Goal: Information Seeking & Learning: Learn about a topic

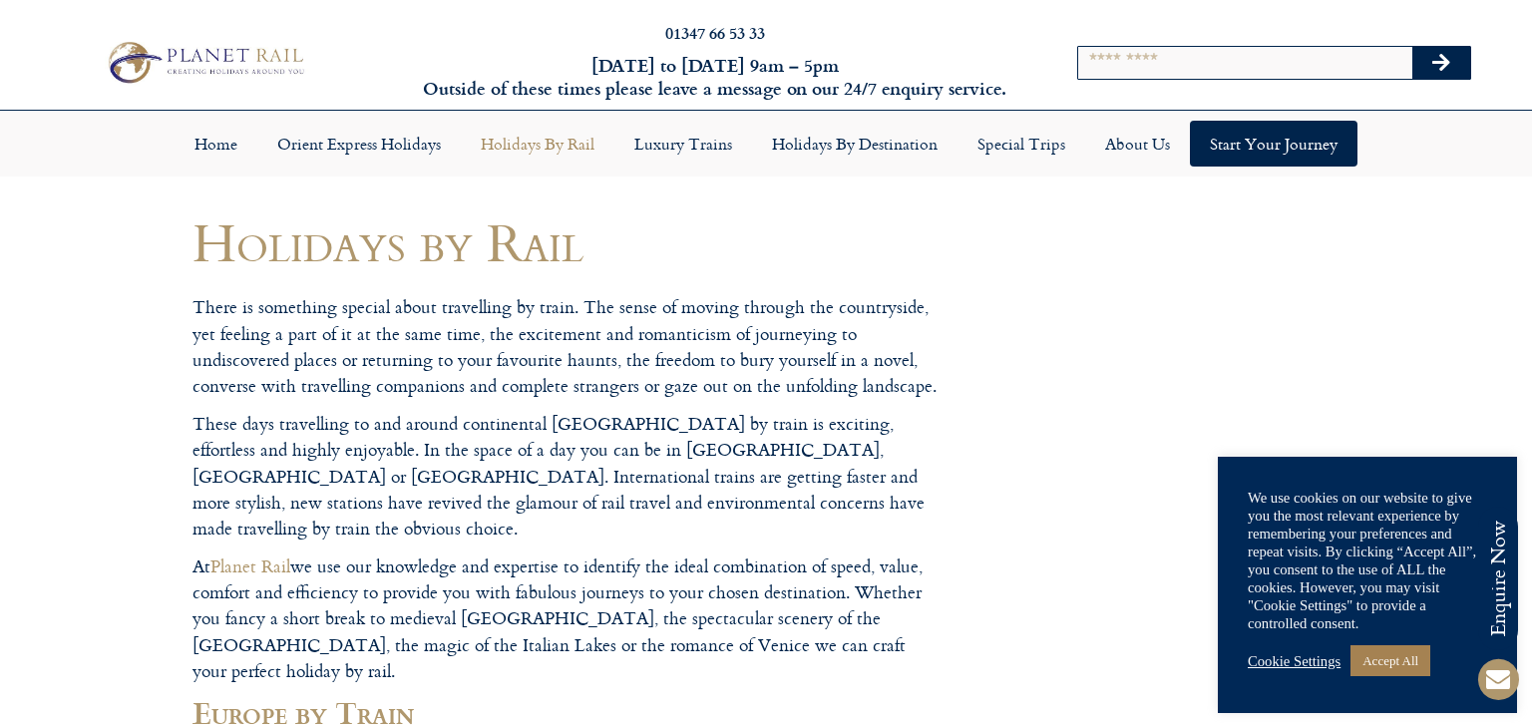
click at [501, 152] on link "Holidays by Rail" at bounding box center [538, 144] width 154 height 46
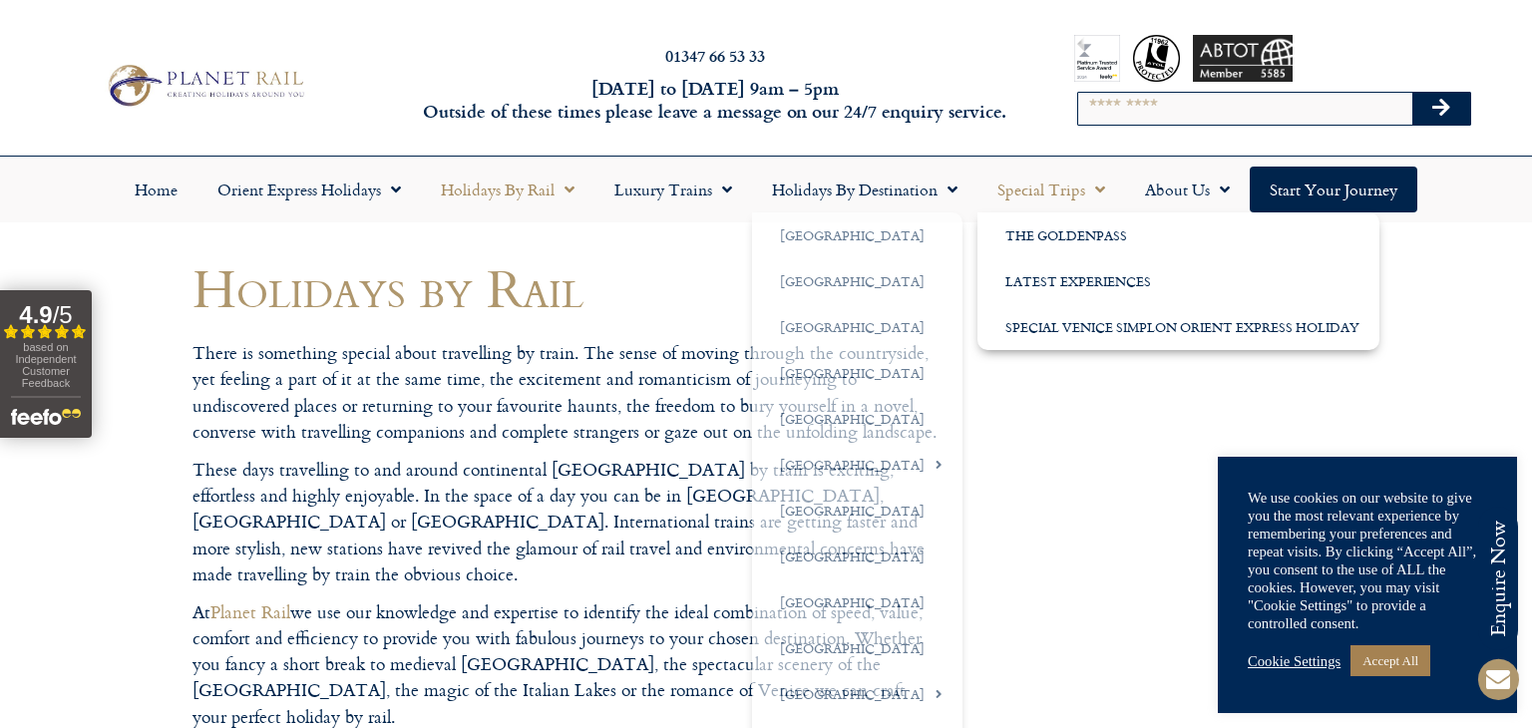
click at [1002, 190] on link "Special Trips" at bounding box center [1052, 190] width 148 height 46
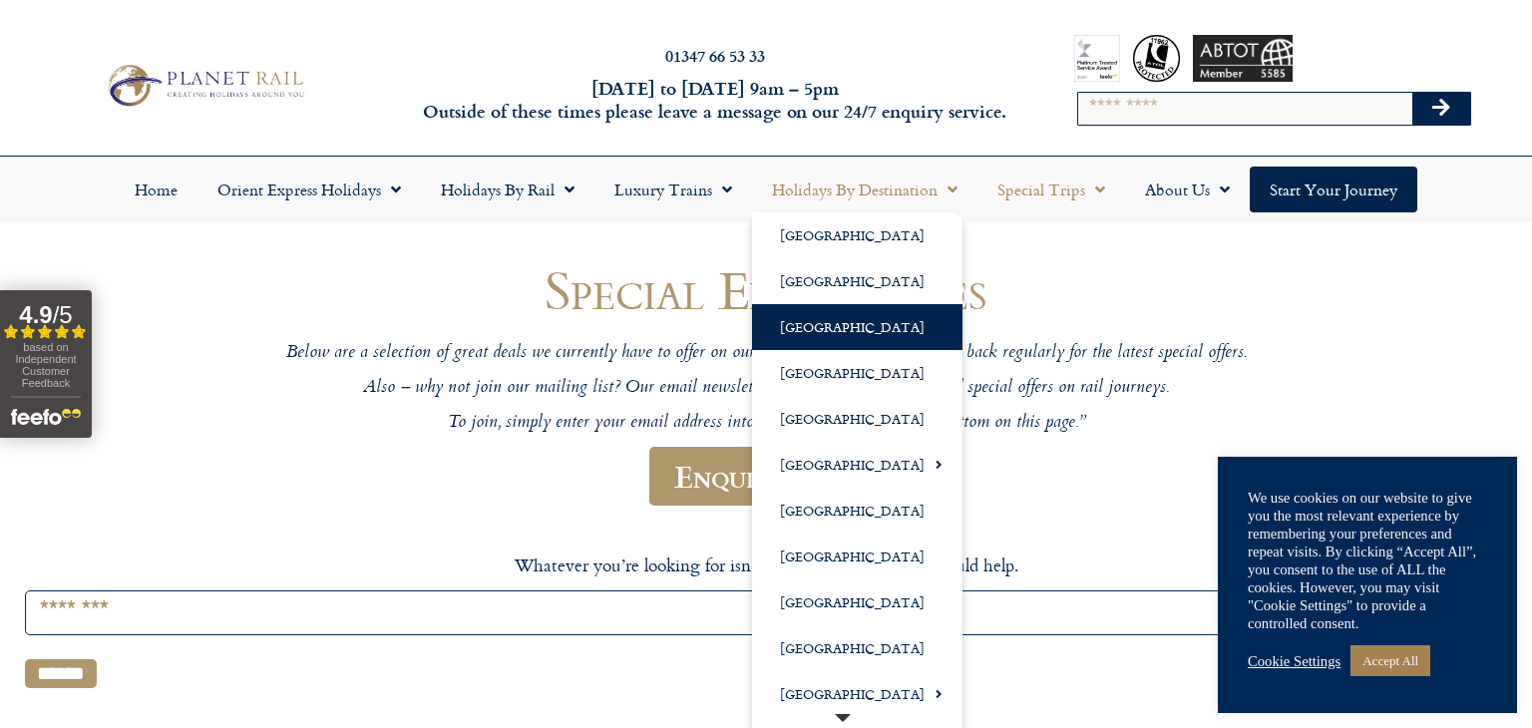
click at [789, 328] on link "[GEOGRAPHIC_DATA]" at bounding box center [857, 327] width 210 height 46
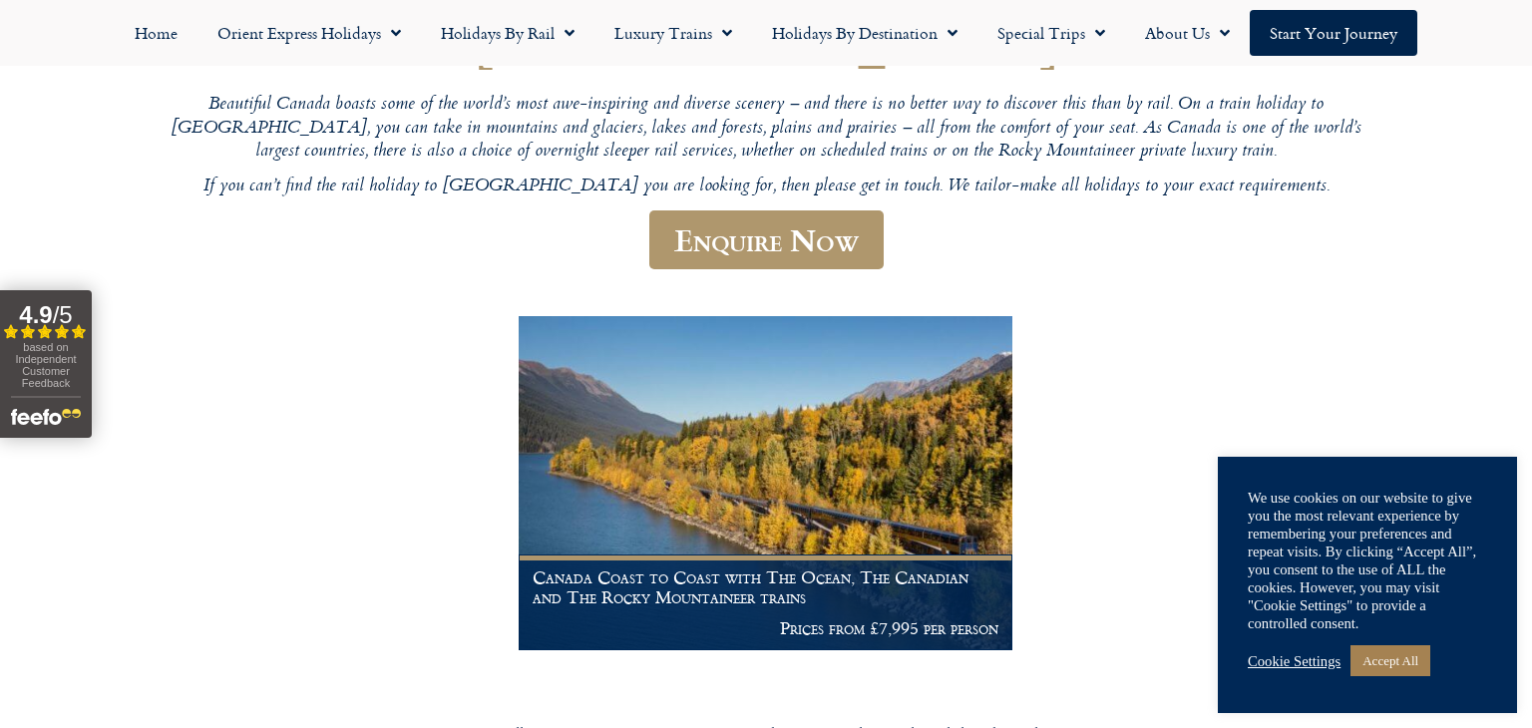
scroll to position [112, 0]
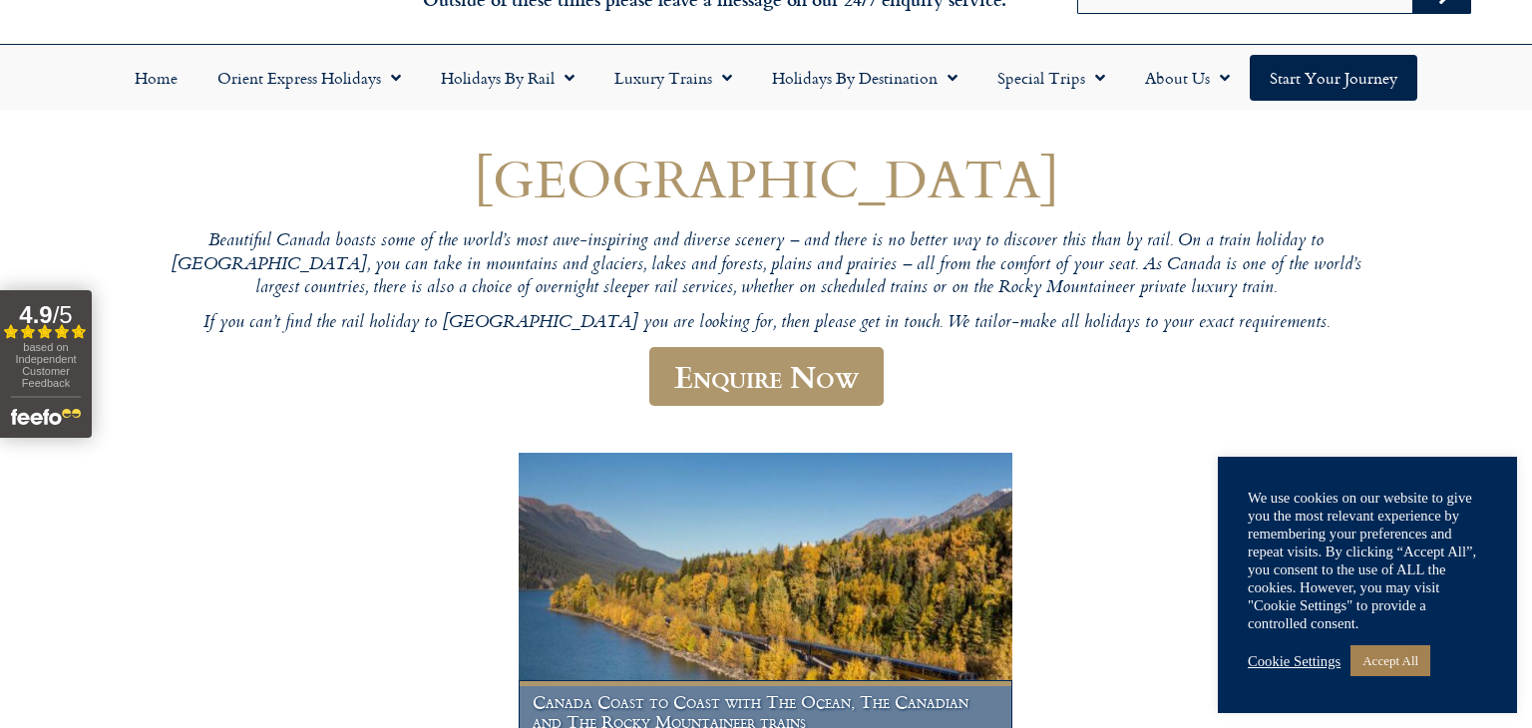
click at [758, 540] on img at bounding box center [765, 620] width 493 height 335
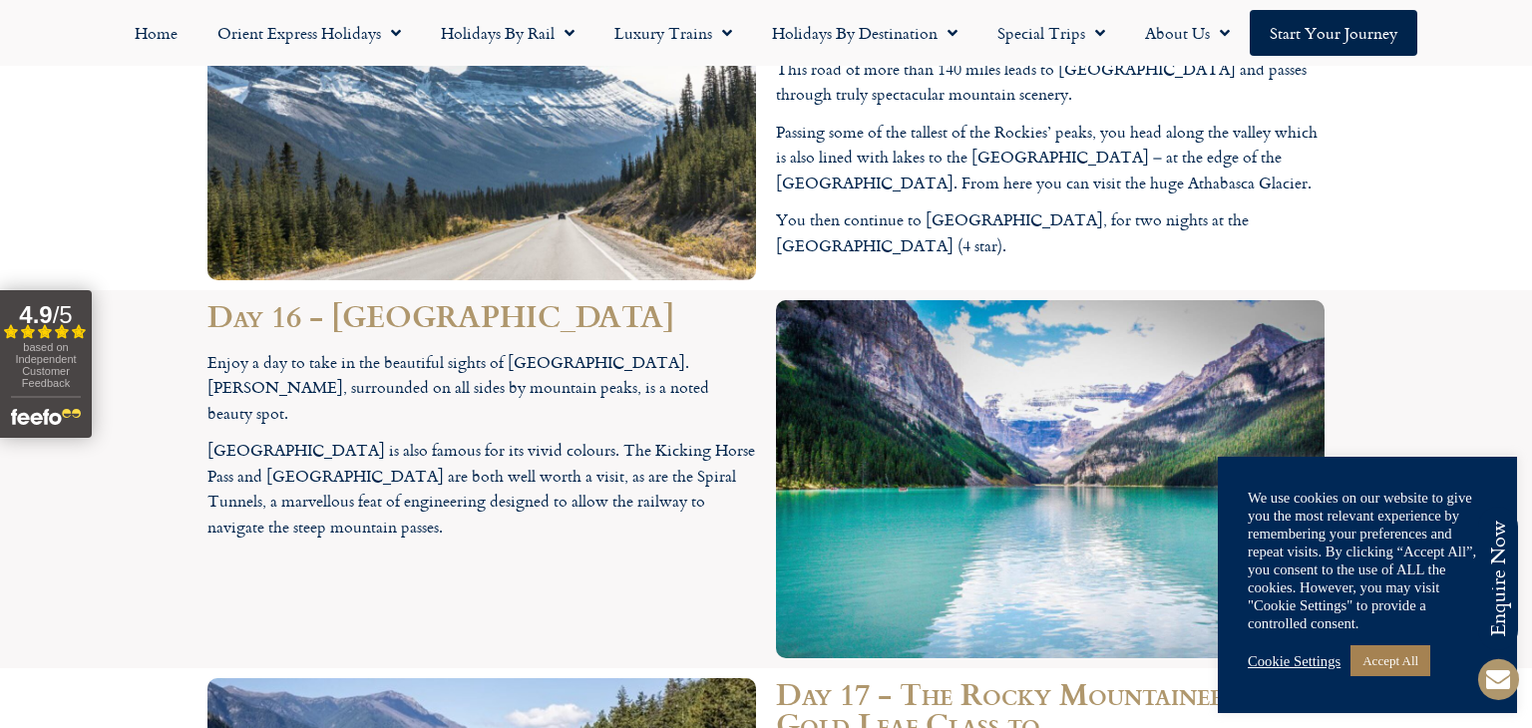
scroll to position [8750, 0]
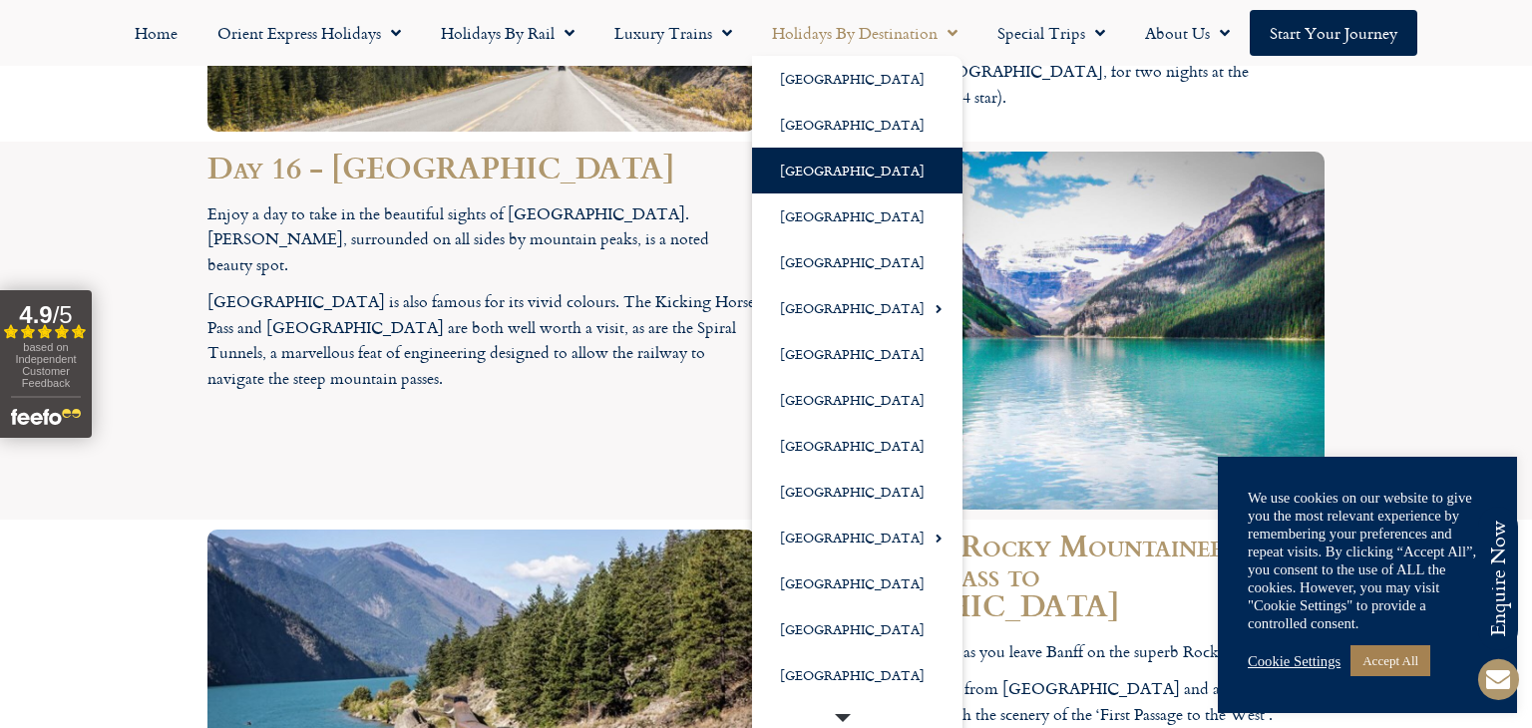
click at [799, 166] on link "[GEOGRAPHIC_DATA]" at bounding box center [857, 171] width 210 height 46
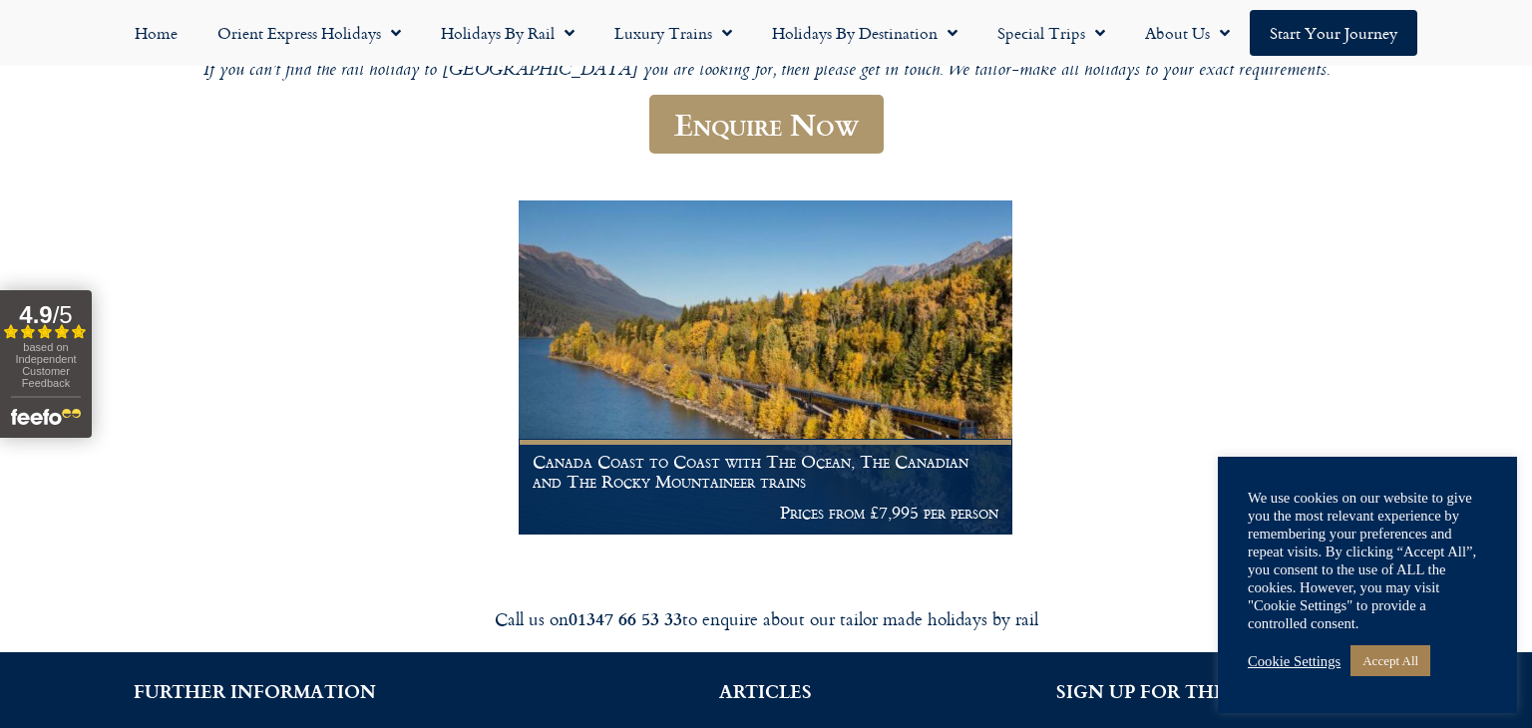
scroll to position [361, 0]
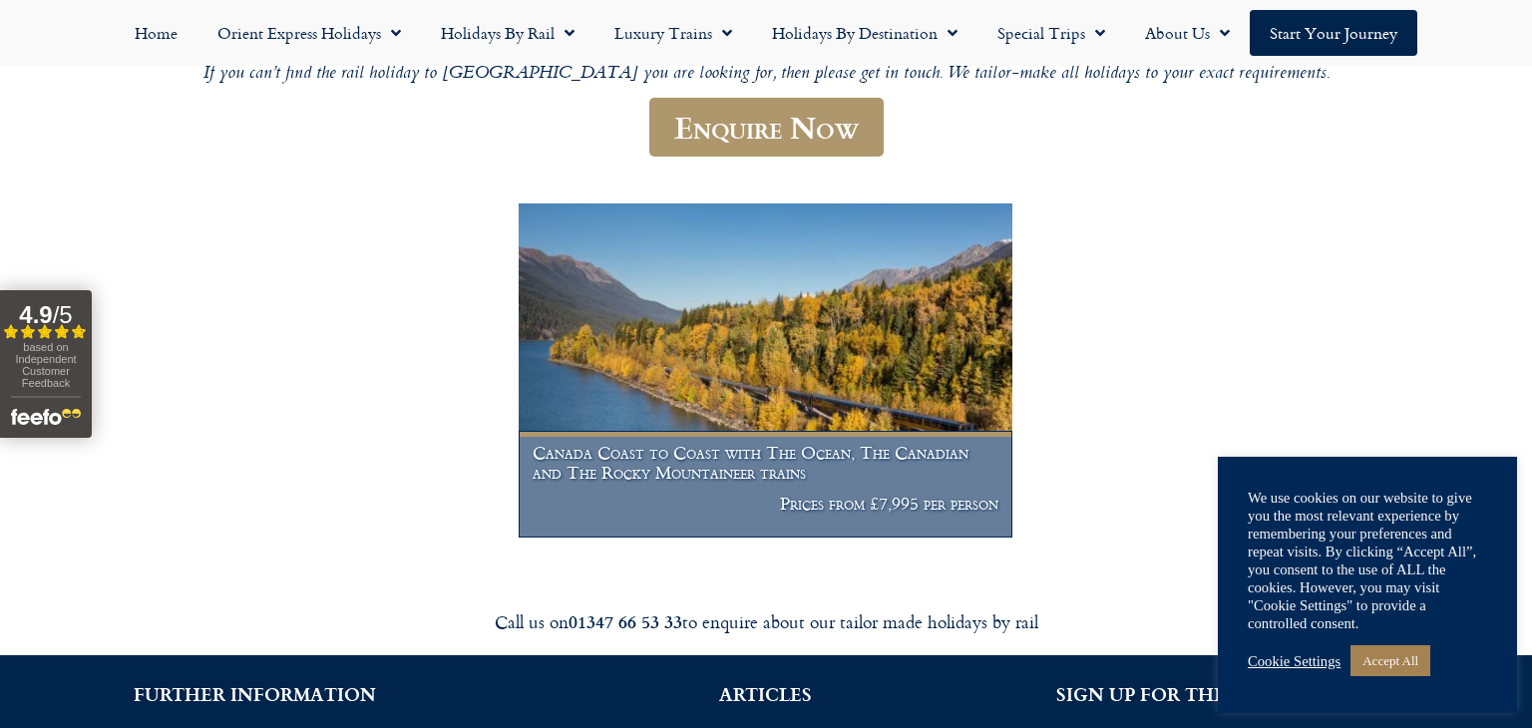
click at [794, 319] on img at bounding box center [765, 371] width 493 height 335
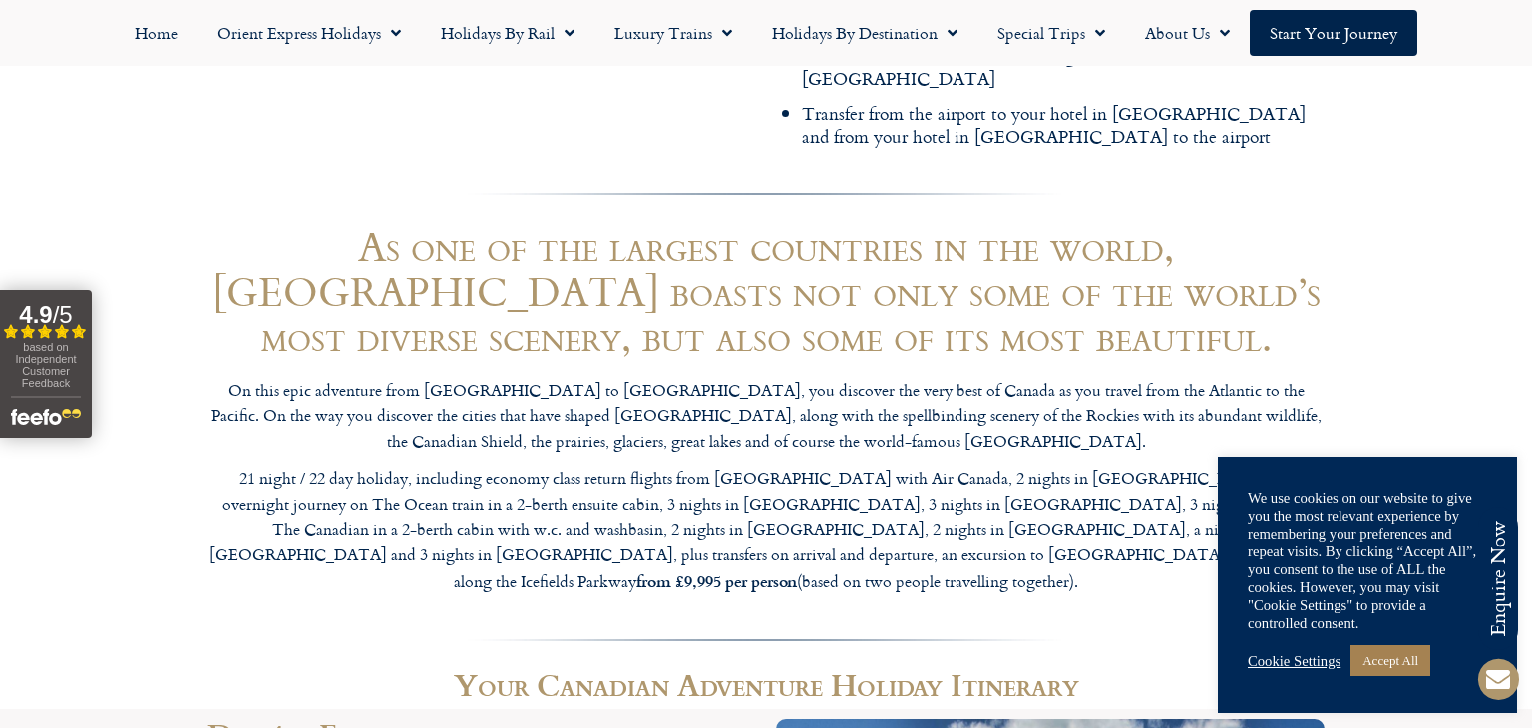
scroll to position [3043, 0]
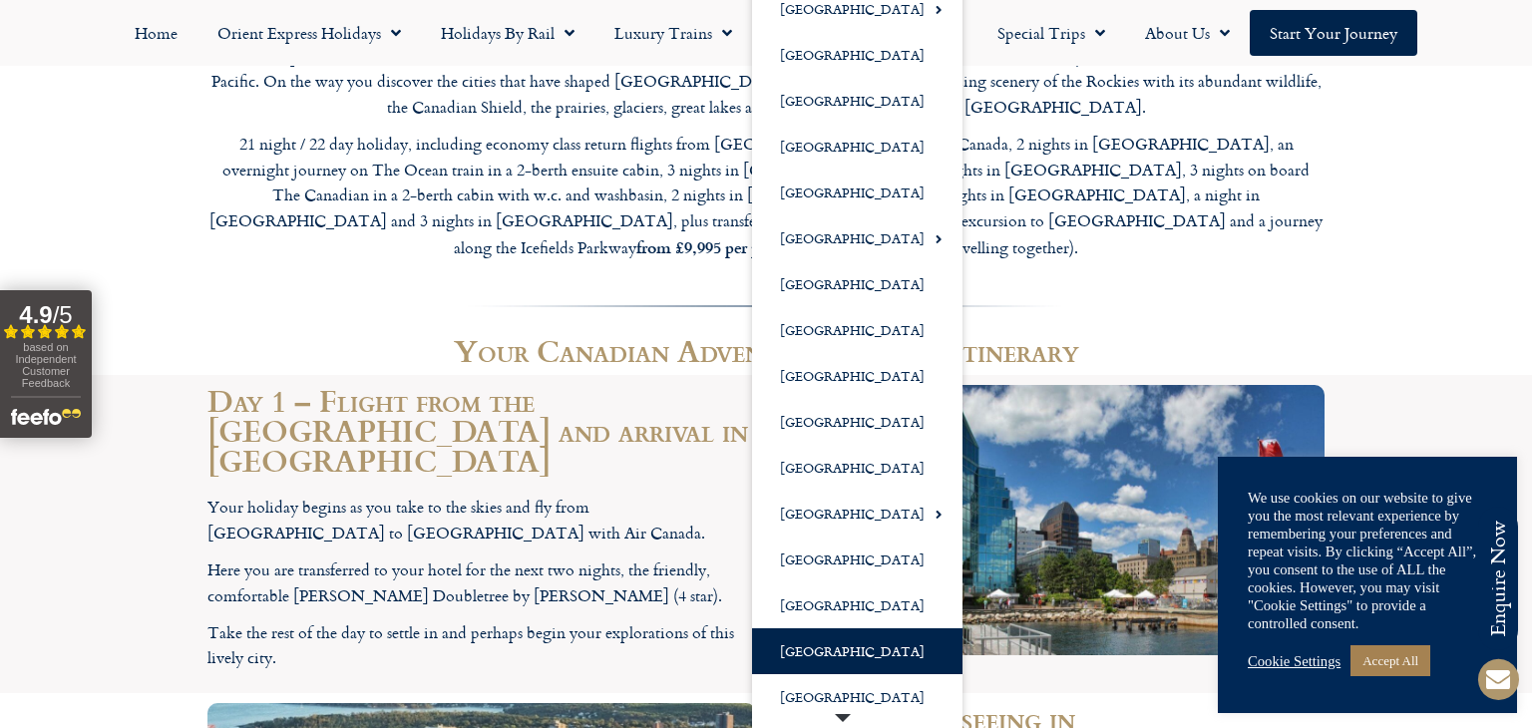
click at [798, 662] on link "[GEOGRAPHIC_DATA]" at bounding box center [857, 651] width 210 height 46
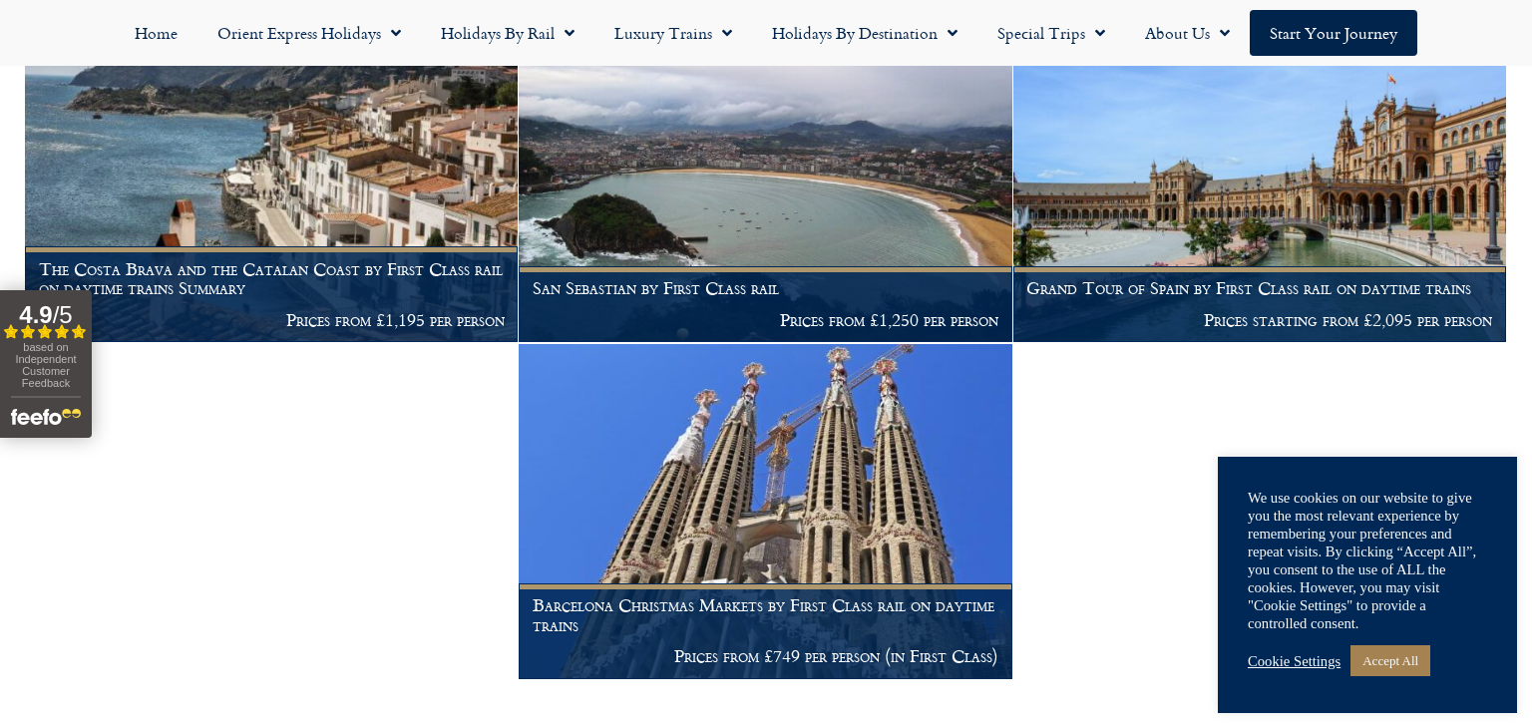
scroll to position [1189, 0]
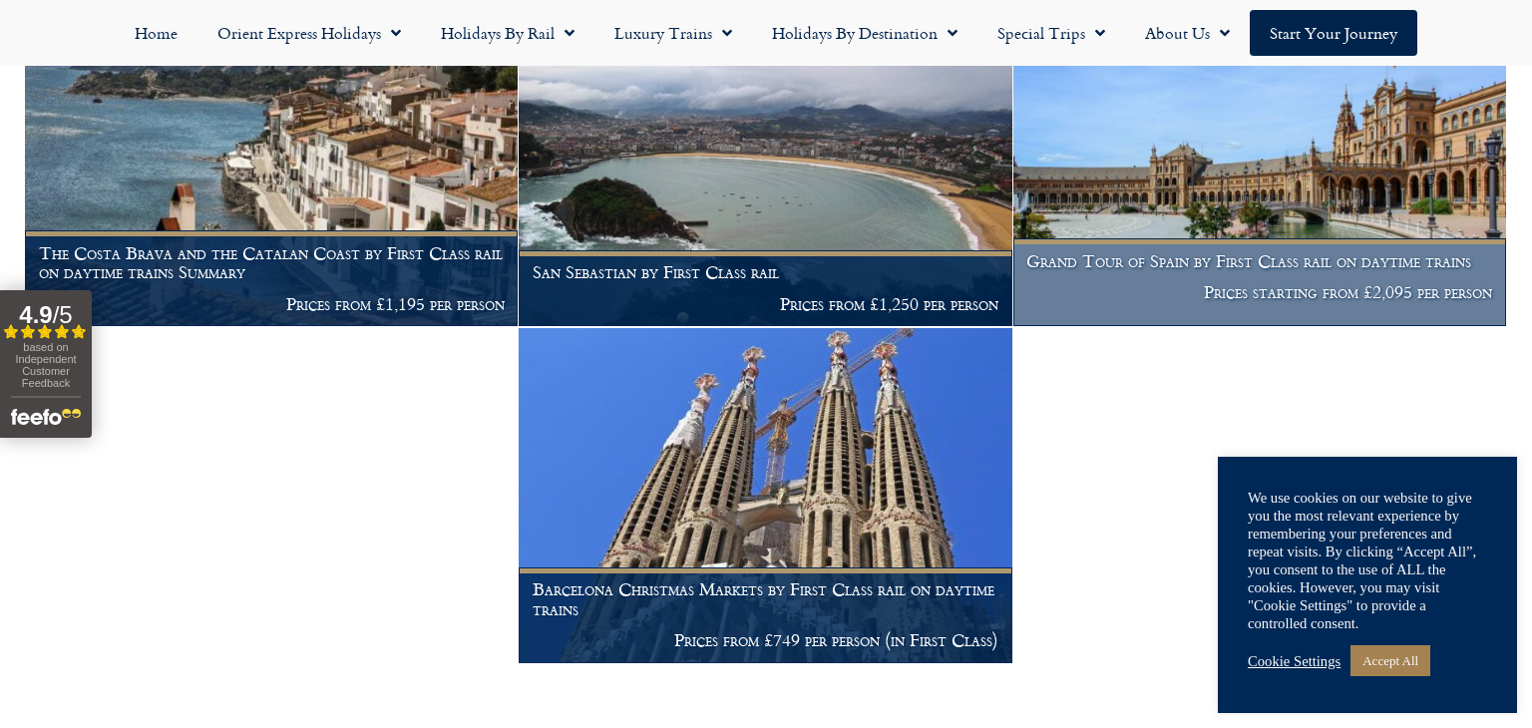
click at [1147, 149] on img at bounding box center [1260, 158] width 493 height 335
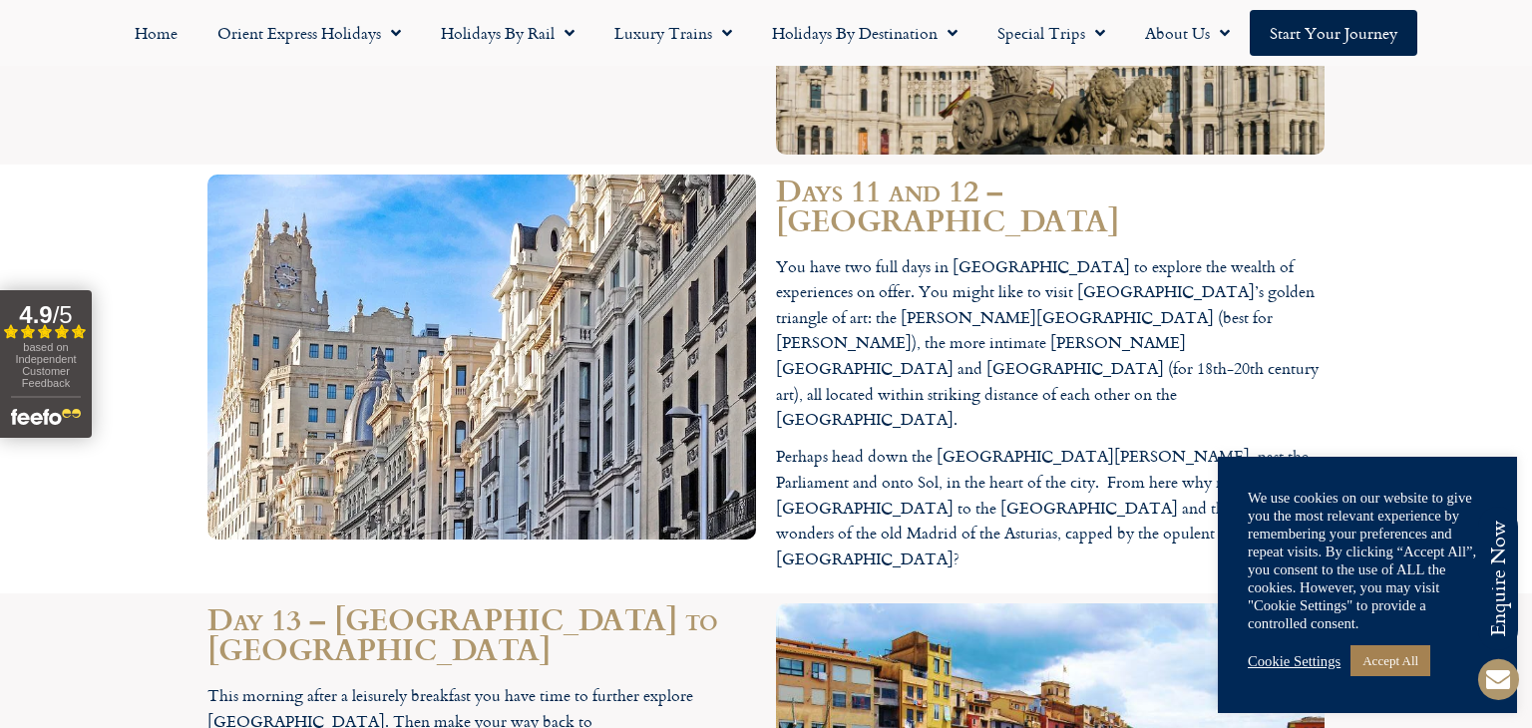
scroll to position [6507, 0]
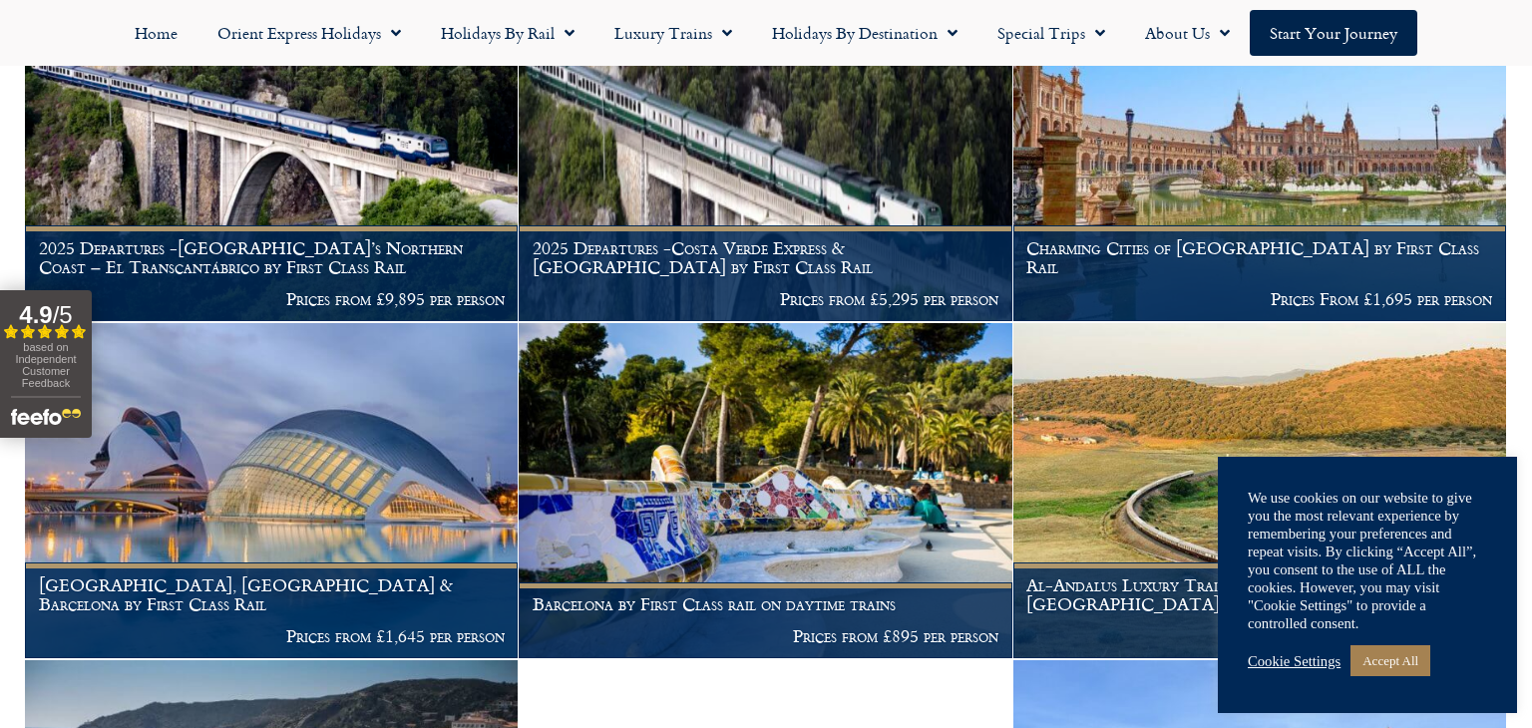
scroll to position [519, 0]
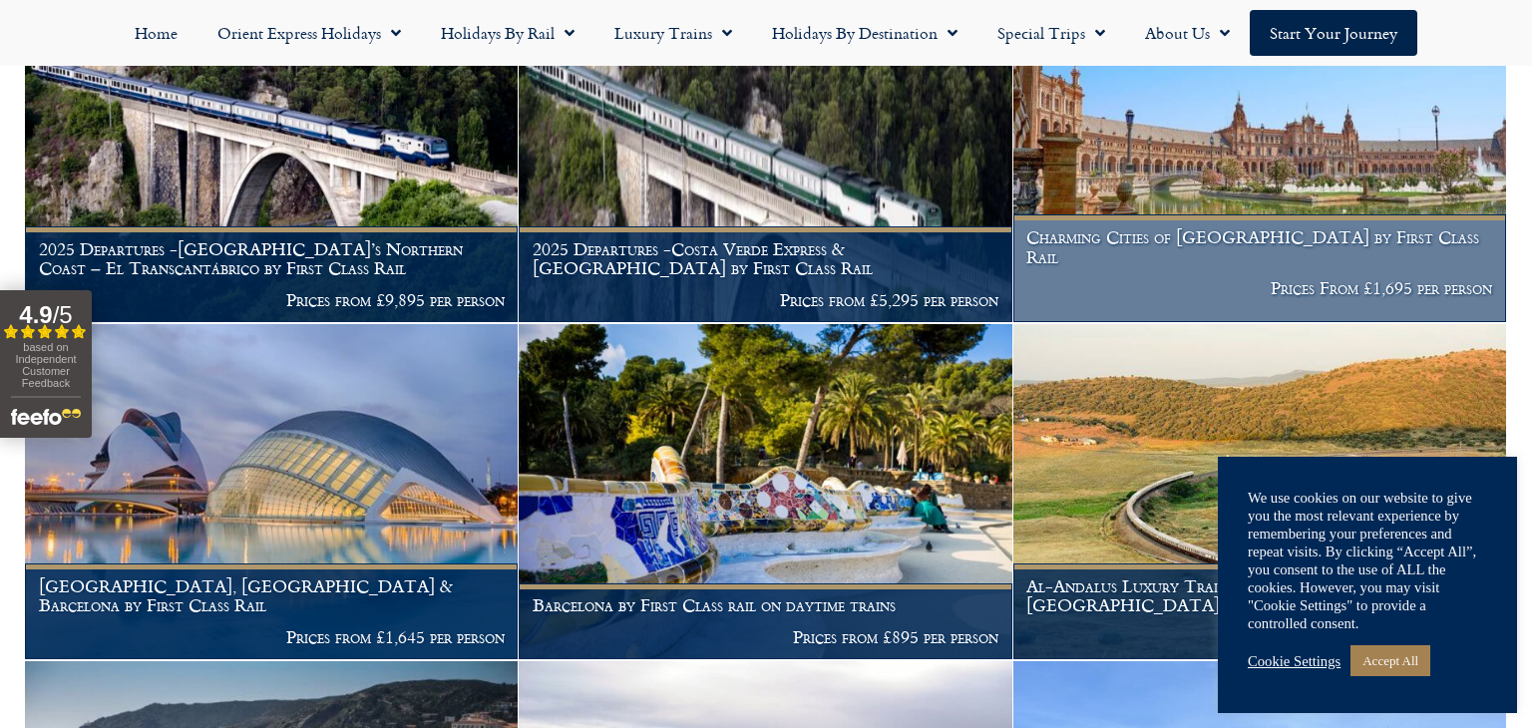
click at [1218, 260] on h1 "Charming Cities of [GEOGRAPHIC_DATA] by First Class Rail" at bounding box center [1259, 246] width 466 height 39
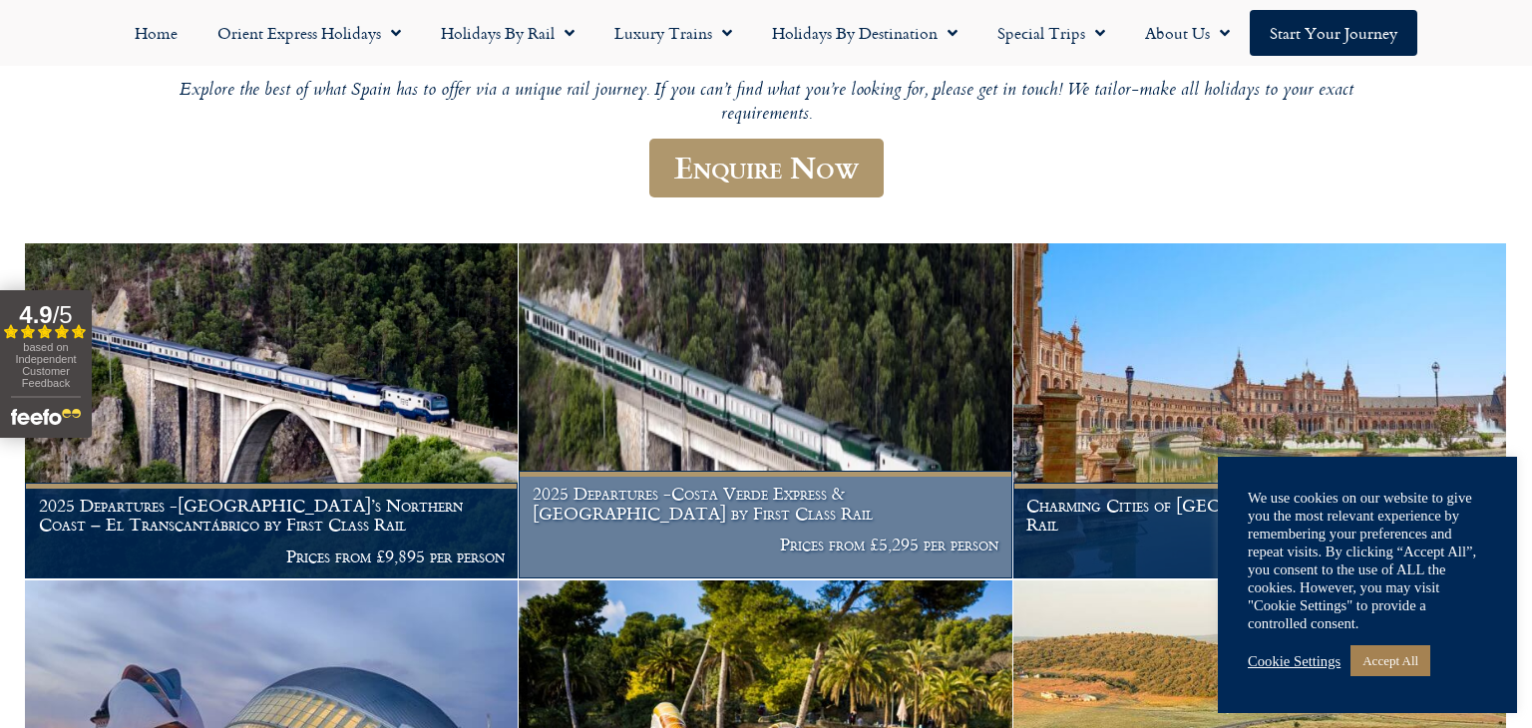
scroll to position [255, 0]
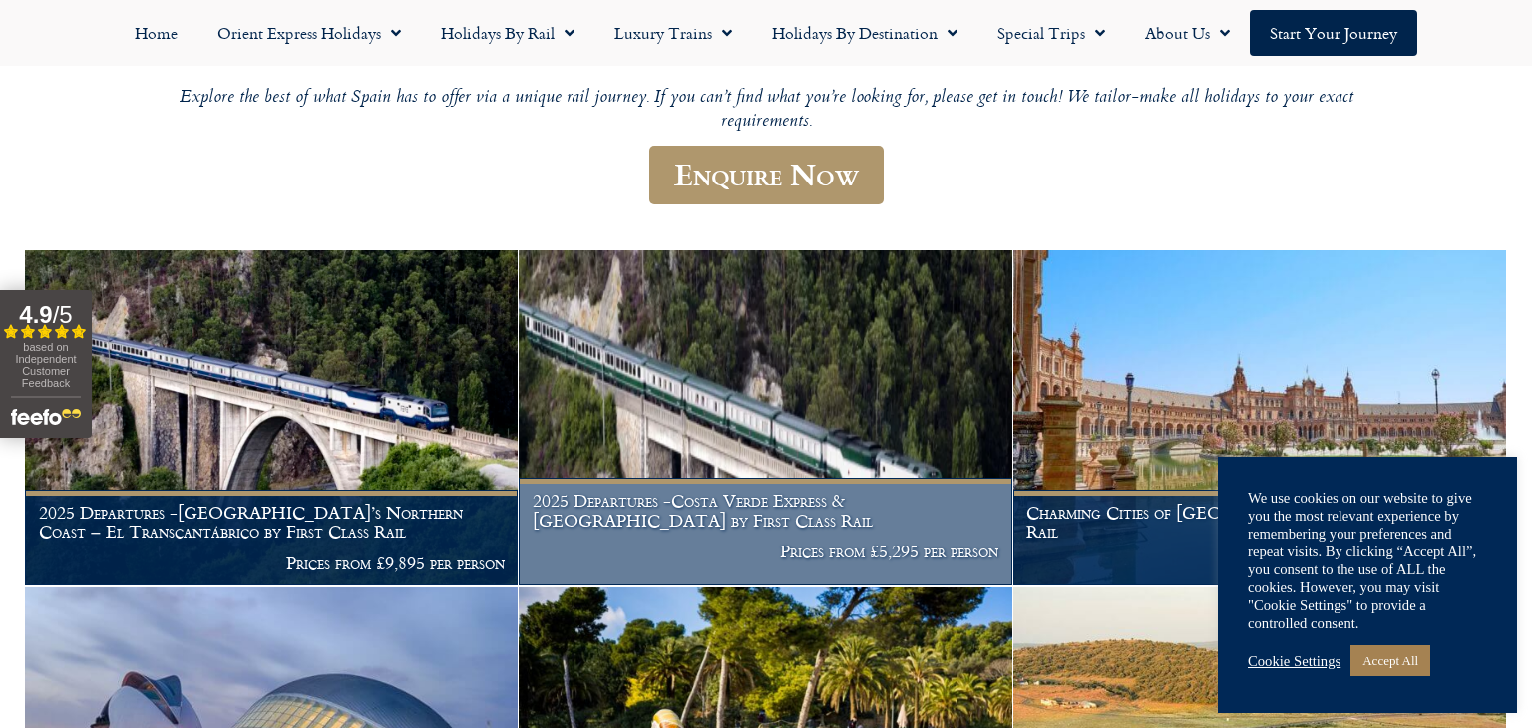
click at [647, 334] on img at bounding box center [765, 417] width 493 height 335
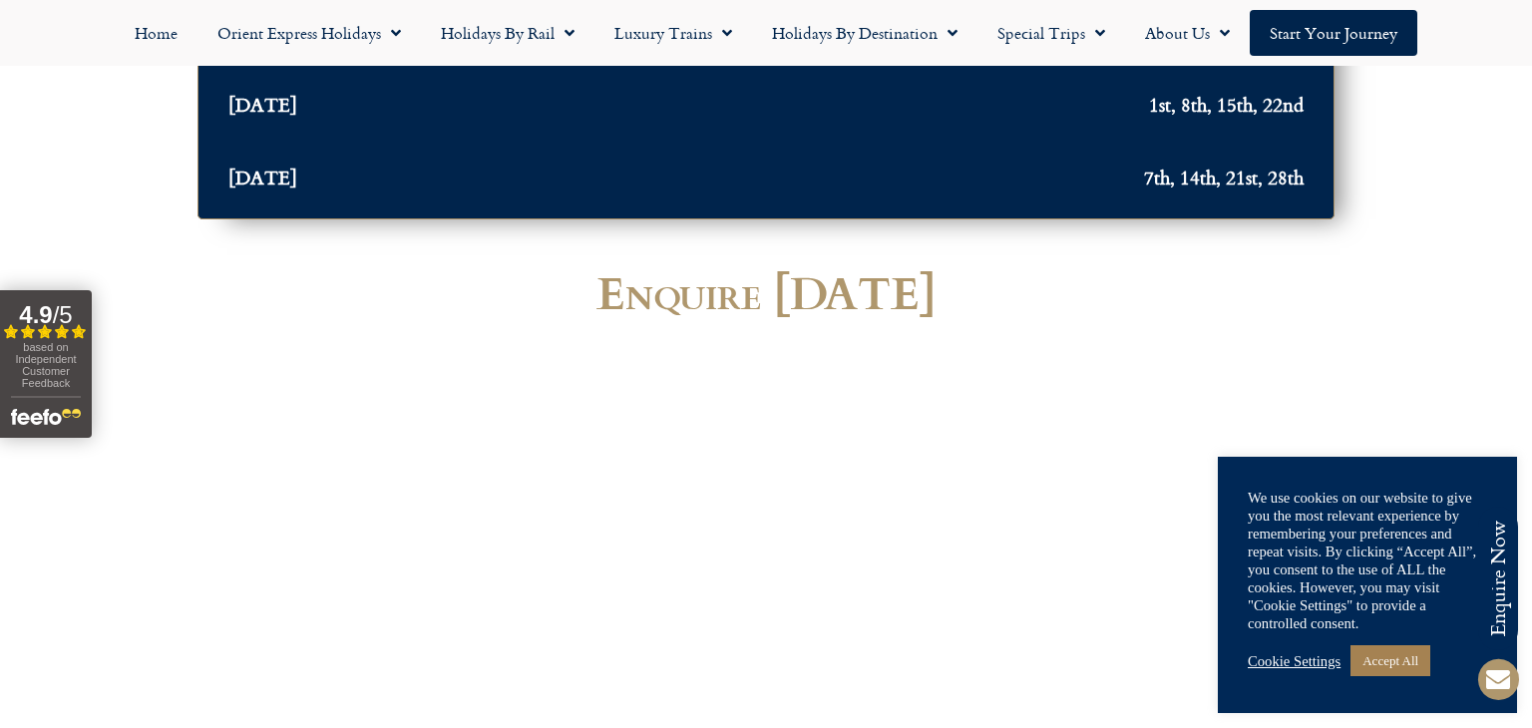
scroll to position [8690, 0]
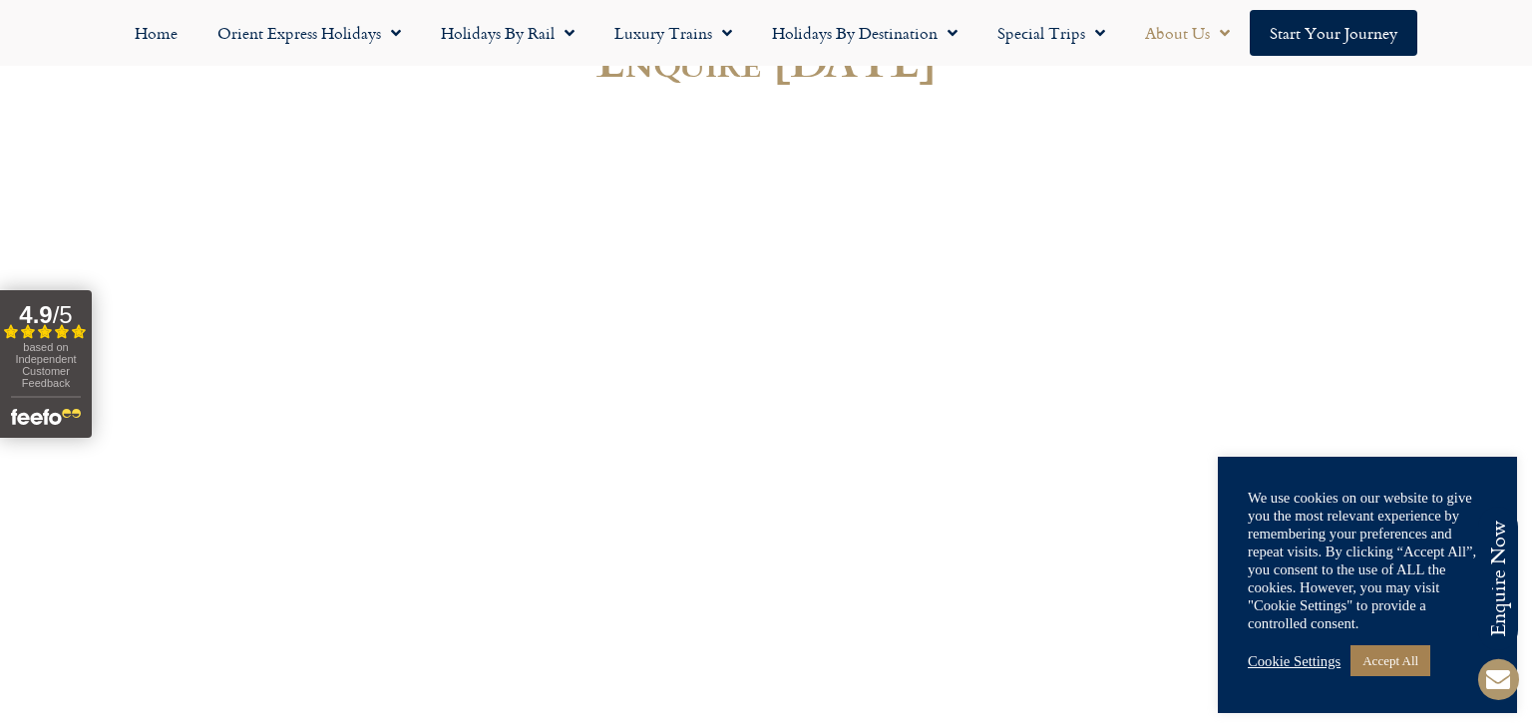
click at [1179, 42] on link "About Us" at bounding box center [1187, 33] width 125 height 46
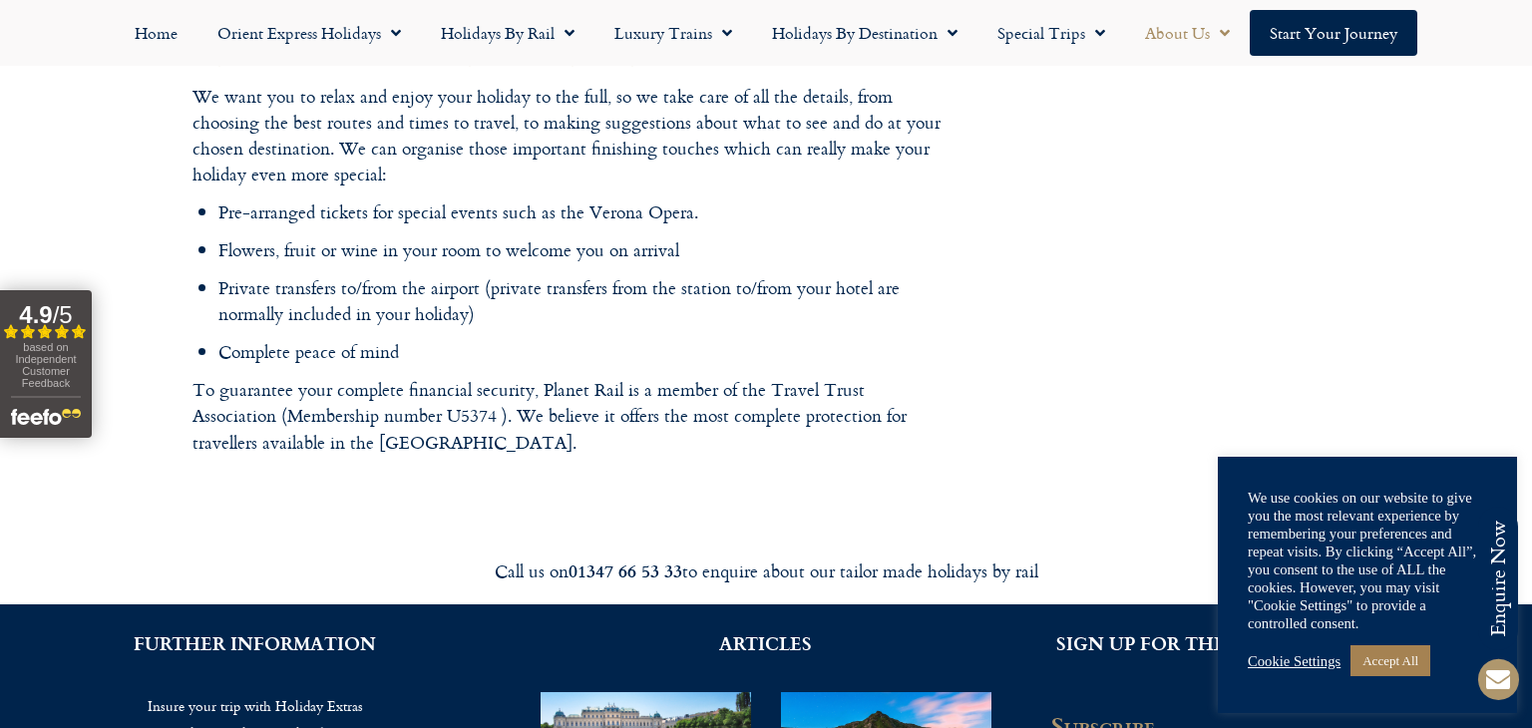
scroll to position [3191, 0]
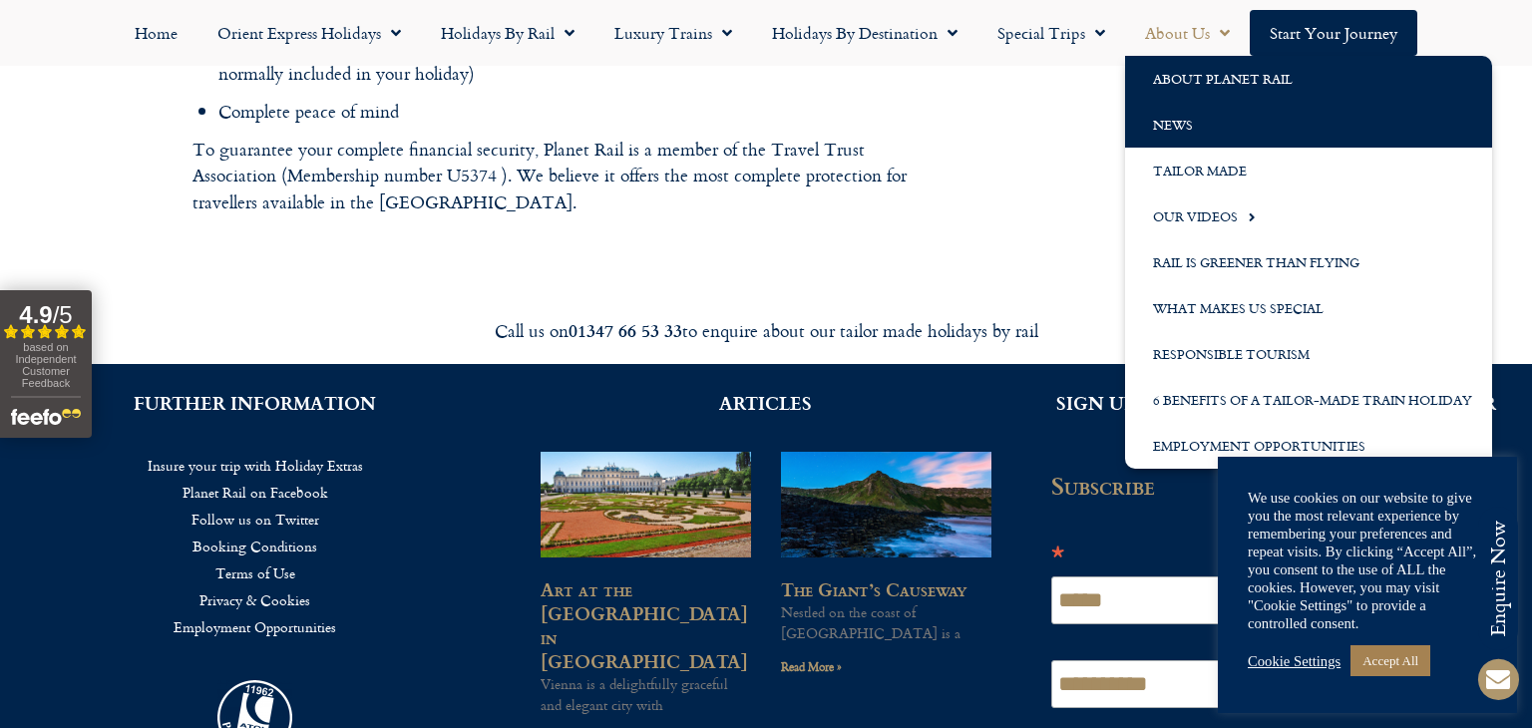
click at [1217, 126] on link "News" at bounding box center [1308, 125] width 367 height 46
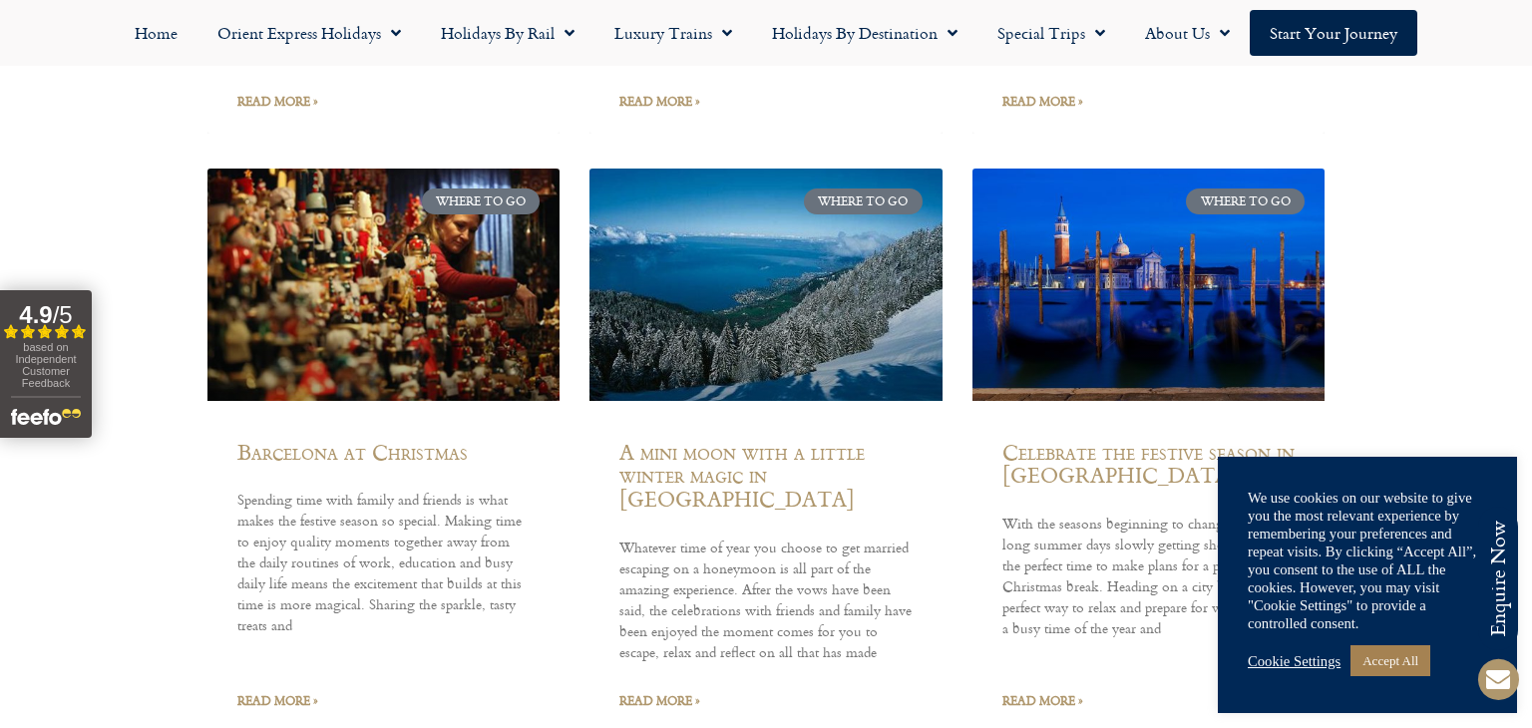
scroll to position [8116, 0]
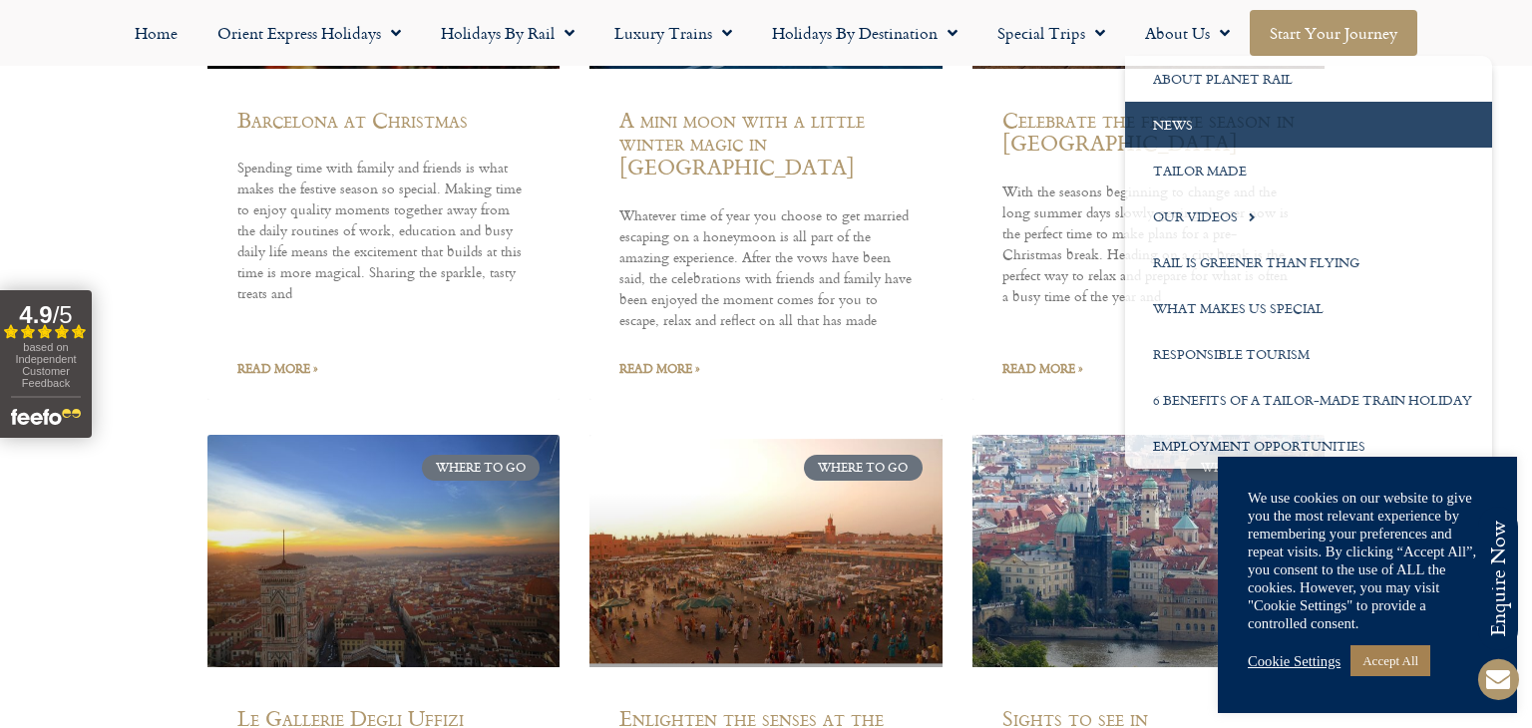
click at [1322, 26] on link "Start your Journey" at bounding box center [1334, 33] width 168 height 46
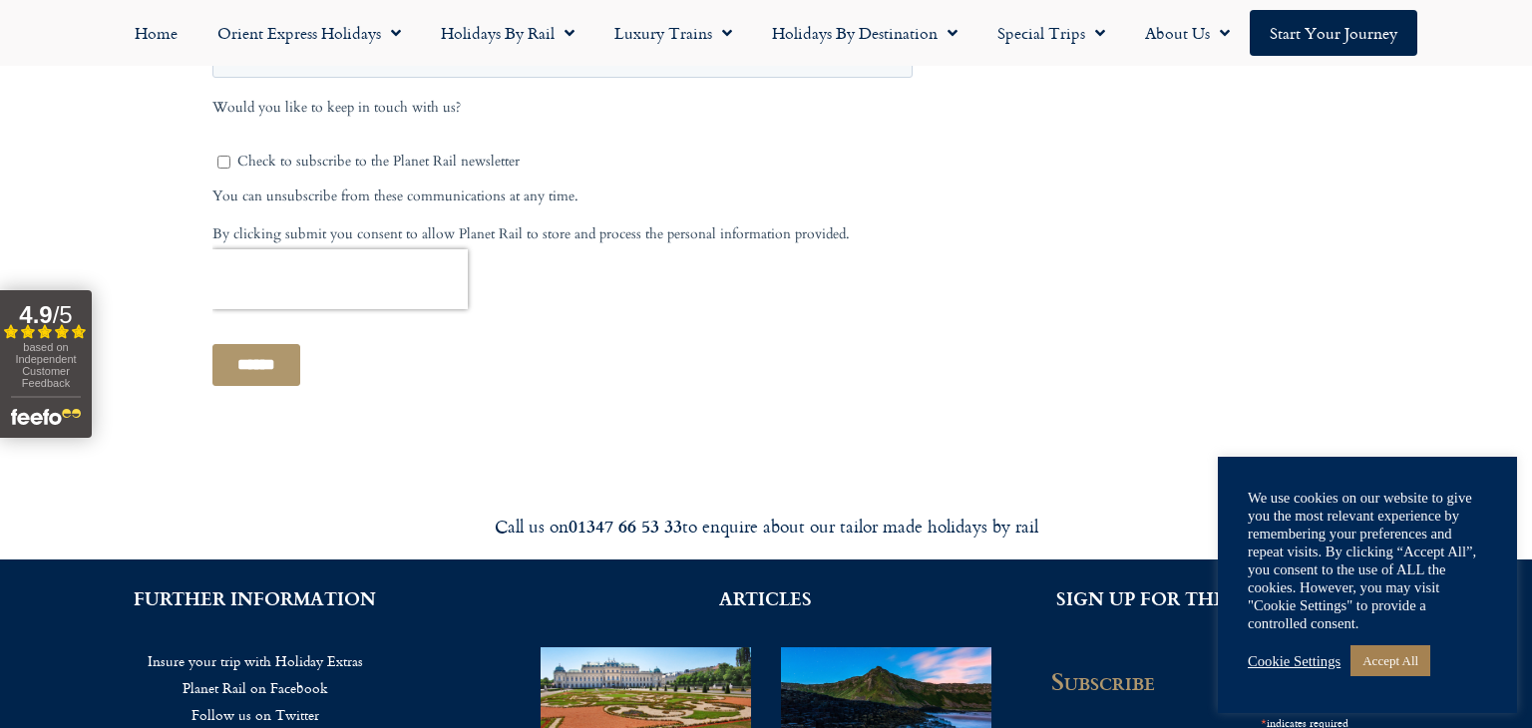
scroll to position [1492, 0]
